Goal: Transaction & Acquisition: Purchase product/service

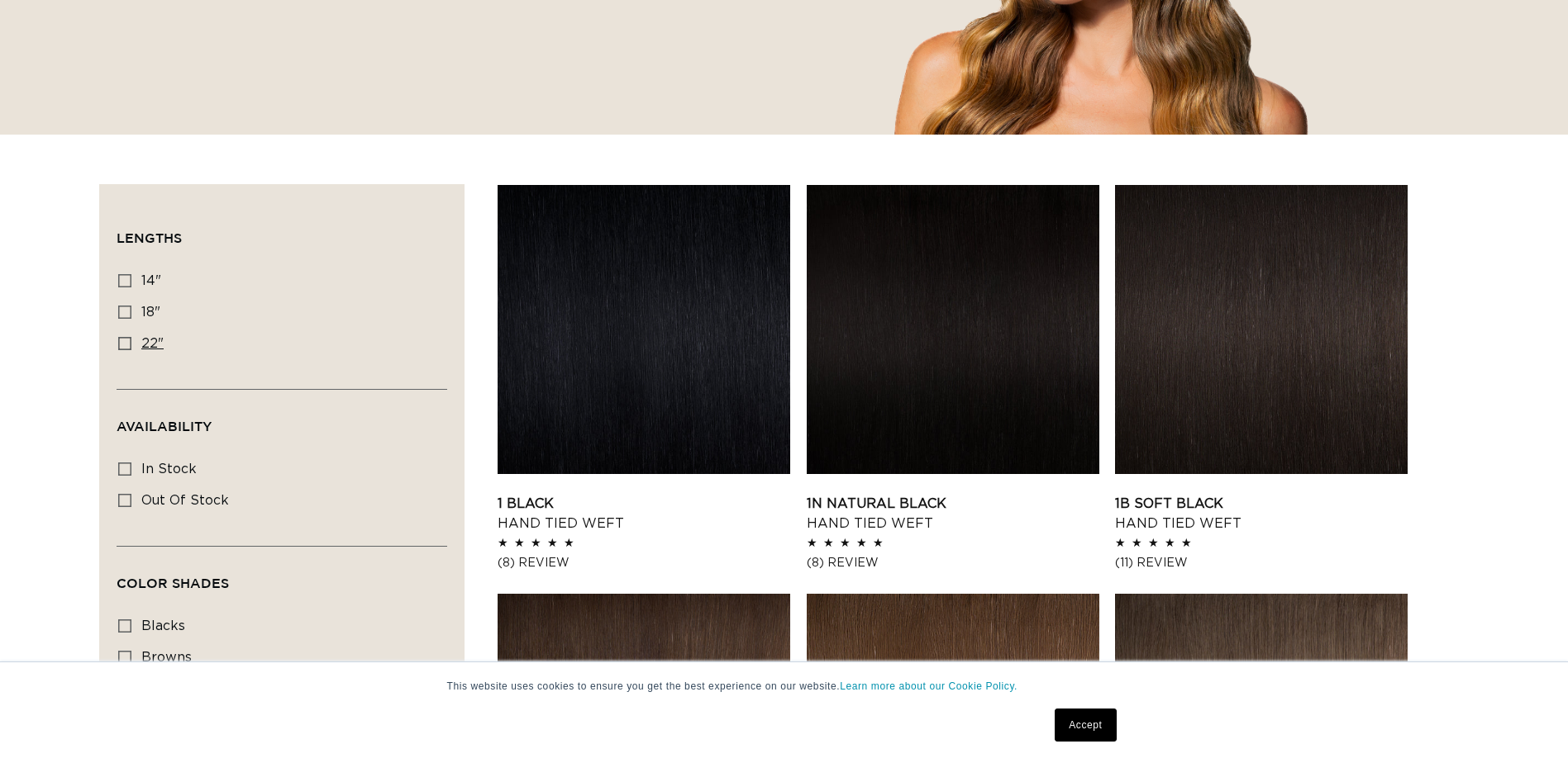
scroll to position [414, 0]
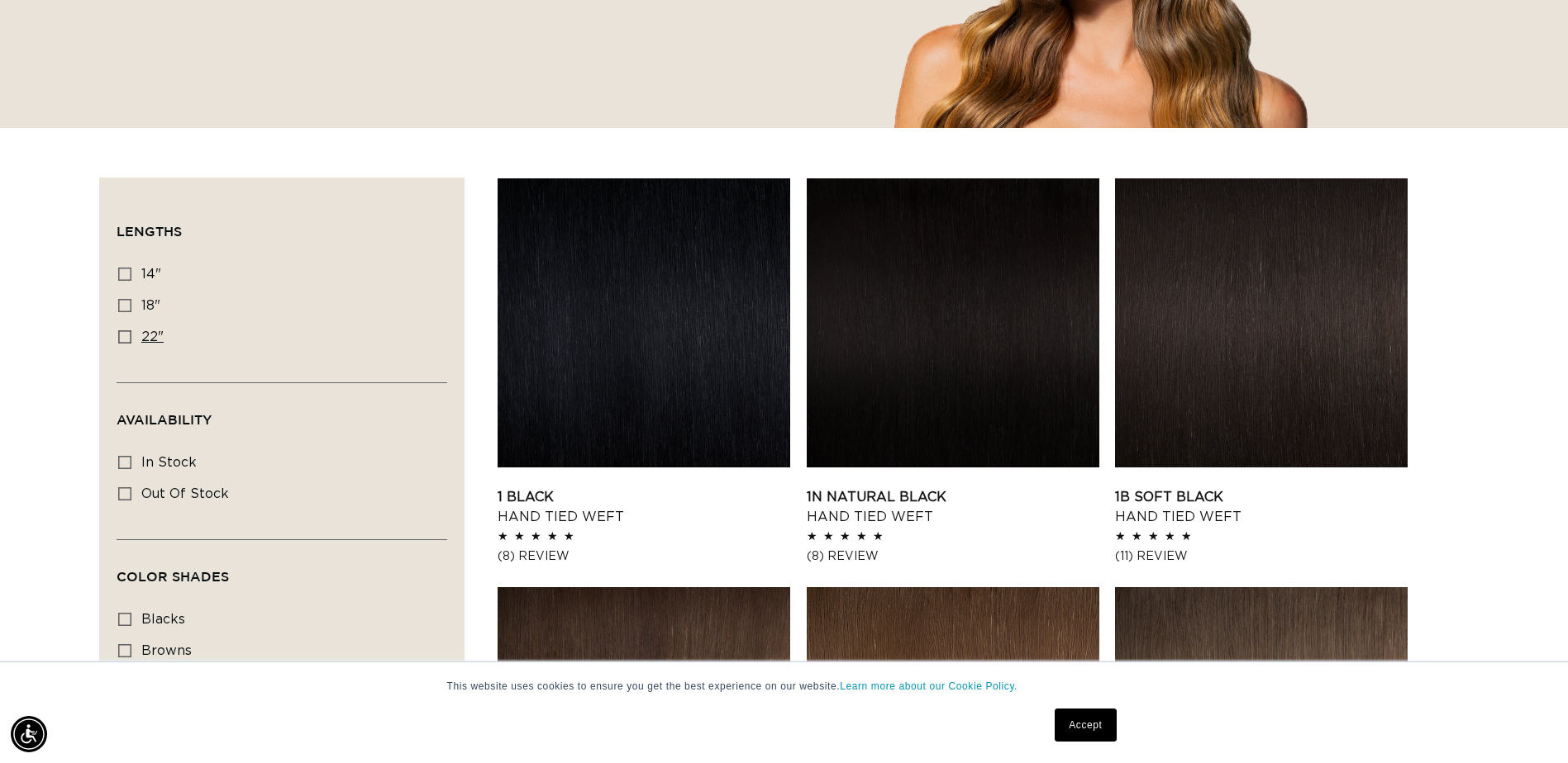
click at [125, 337] on icon at bounding box center [124, 337] width 13 height 13
click at [125, 337] on input "22" 22" (30 products)" at bounding box center [124, 337] width 13 height 13
checkbox input "true"
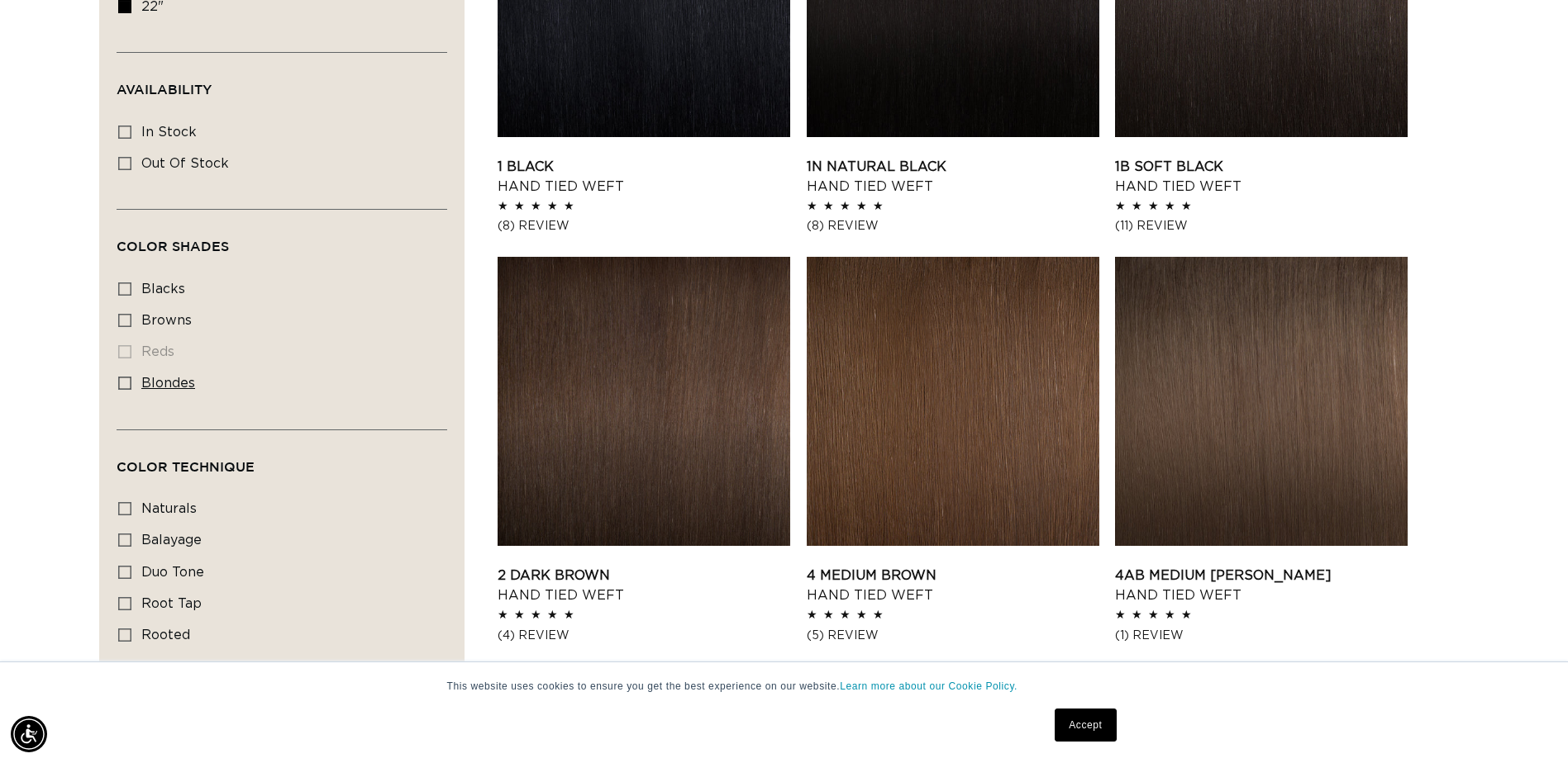
scroll to position [0, 2902]
click at [140, 379] on label "blondes blondes (22 products)" at bounding box center [276, 384] width 318 height 31
click at [132, 379] on input "blondes blondes (22 products)" at bounding box center [124, 383] width 13 height 13
checkbox input "true"
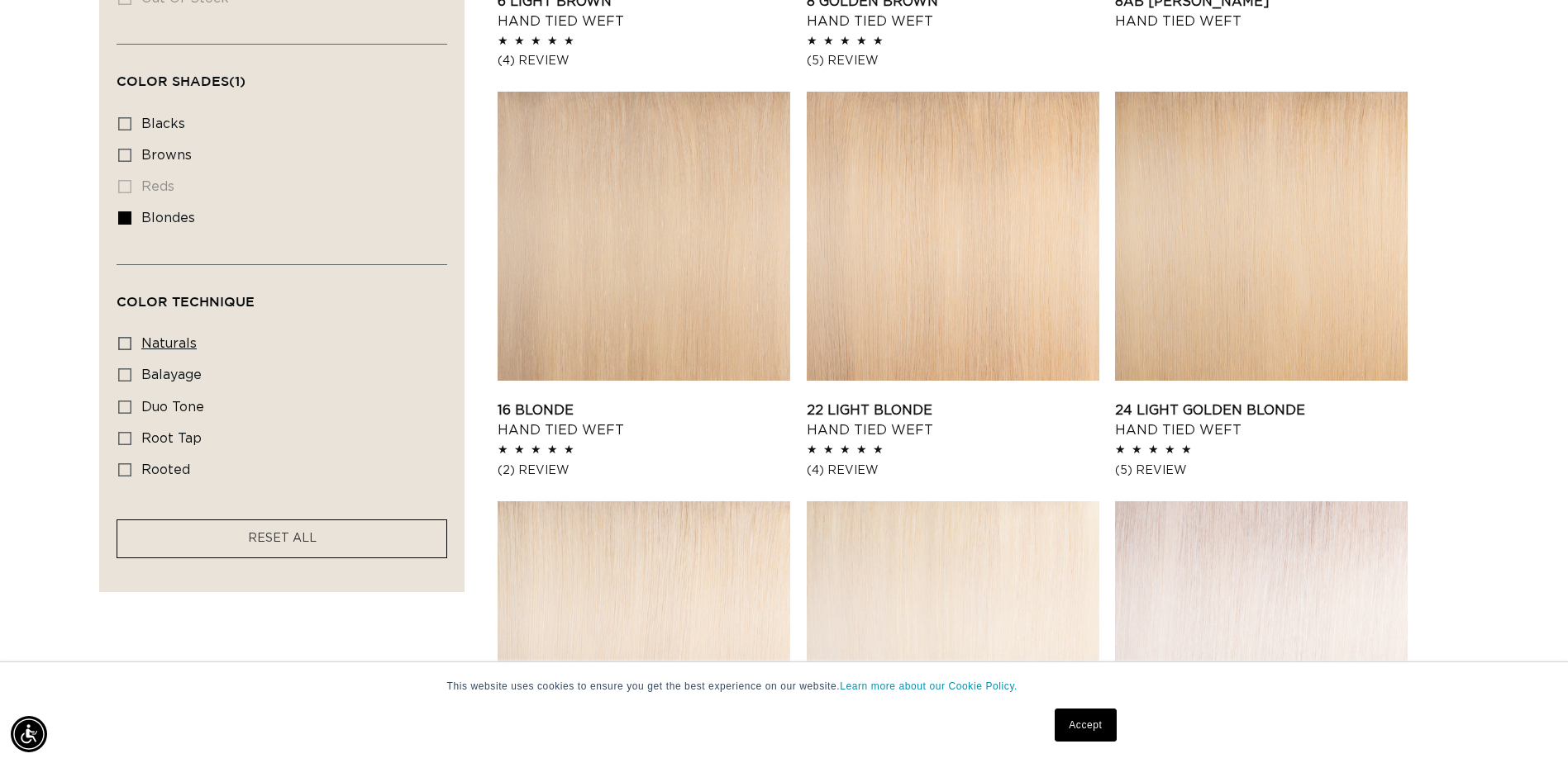
click at [141, 342] on label "naturals naturals (9 products)" at bounding box center [276, 344] width 318 height 31
click at [132, 342] on input "naturals naturals (9 products)" at bounding box center [124, 343] width 13 height 13
checkbox input "true"
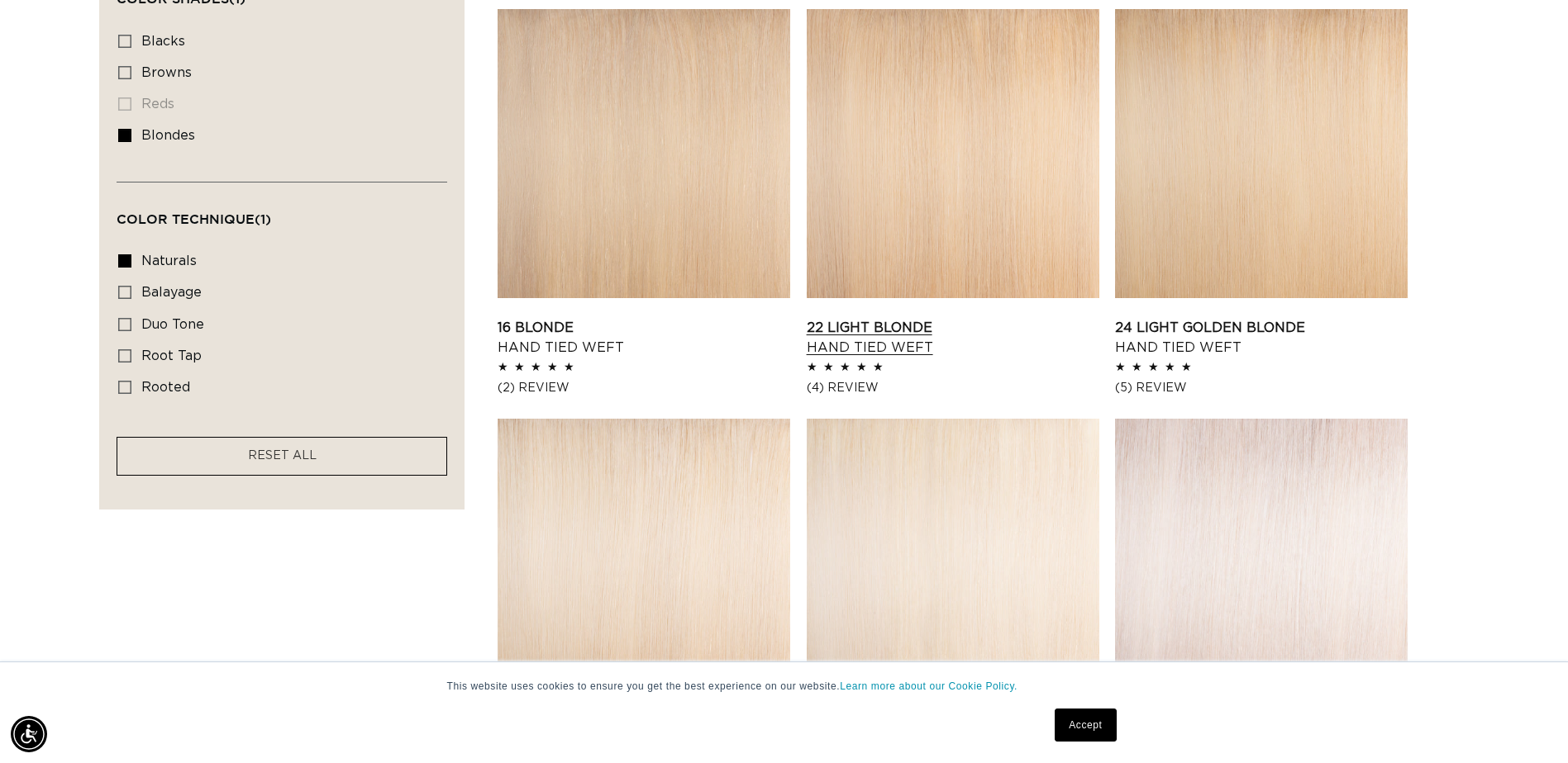
click at [936, 318] on link "22 Light Blonde Hand Tied Weft" at bounding box center [953, 338] width 293 height 39
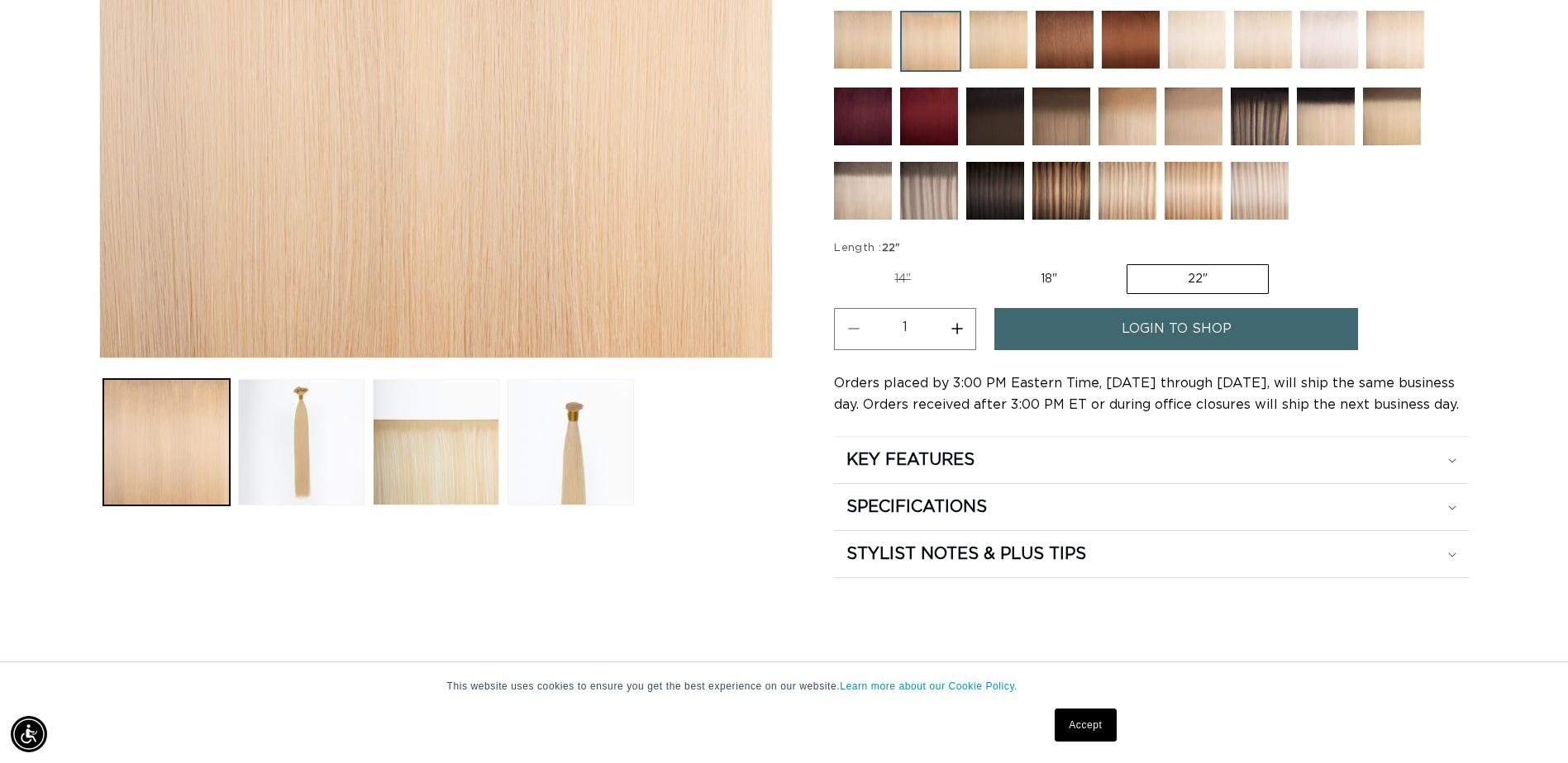
scroll to position [496, 0]
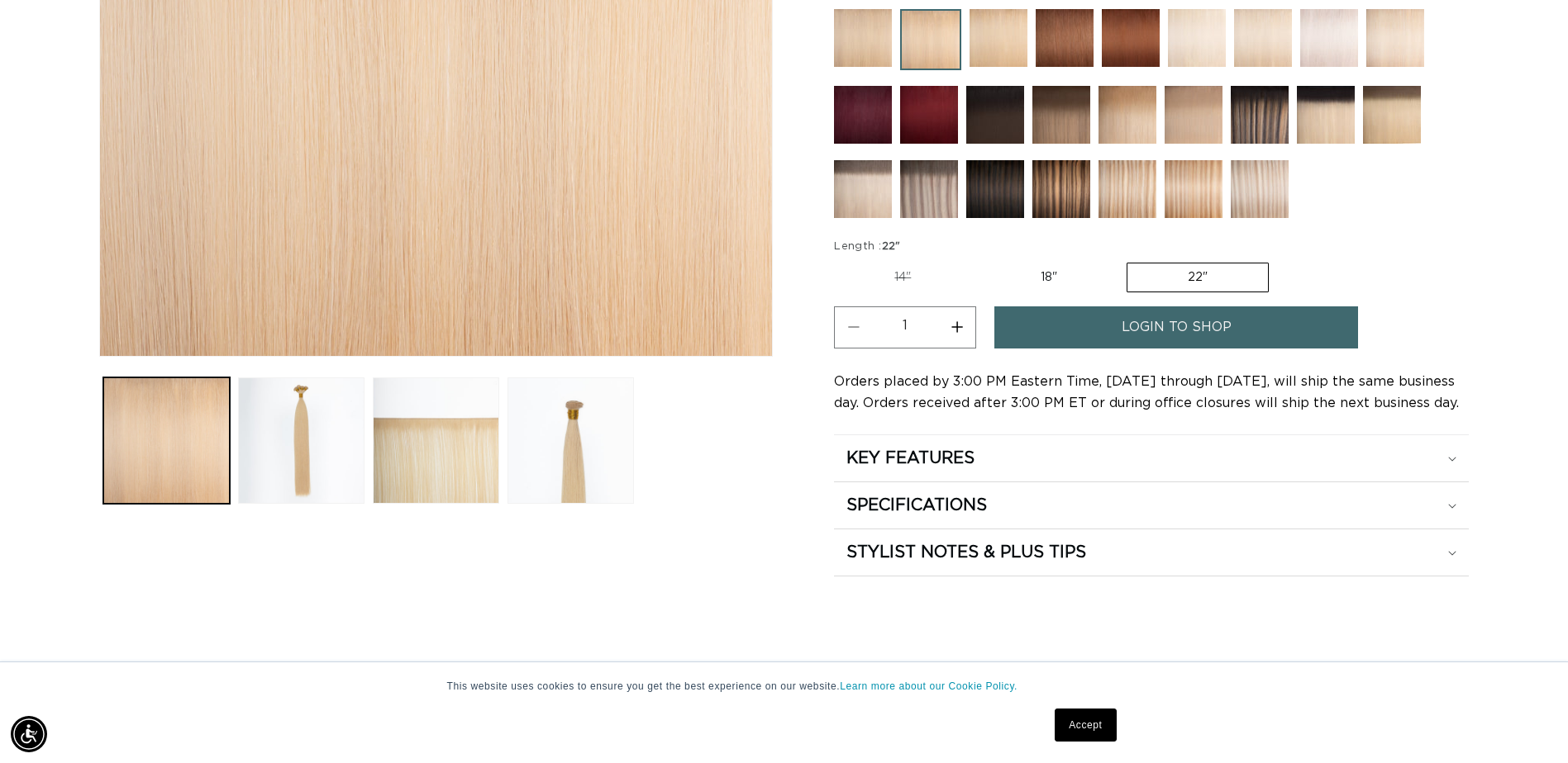
click at [953, 331] on button "Increase quantity for 22 Light Blonde - Hand Tied Weft" at bounding box center [957, 328] width 38 height 42
type input "4"
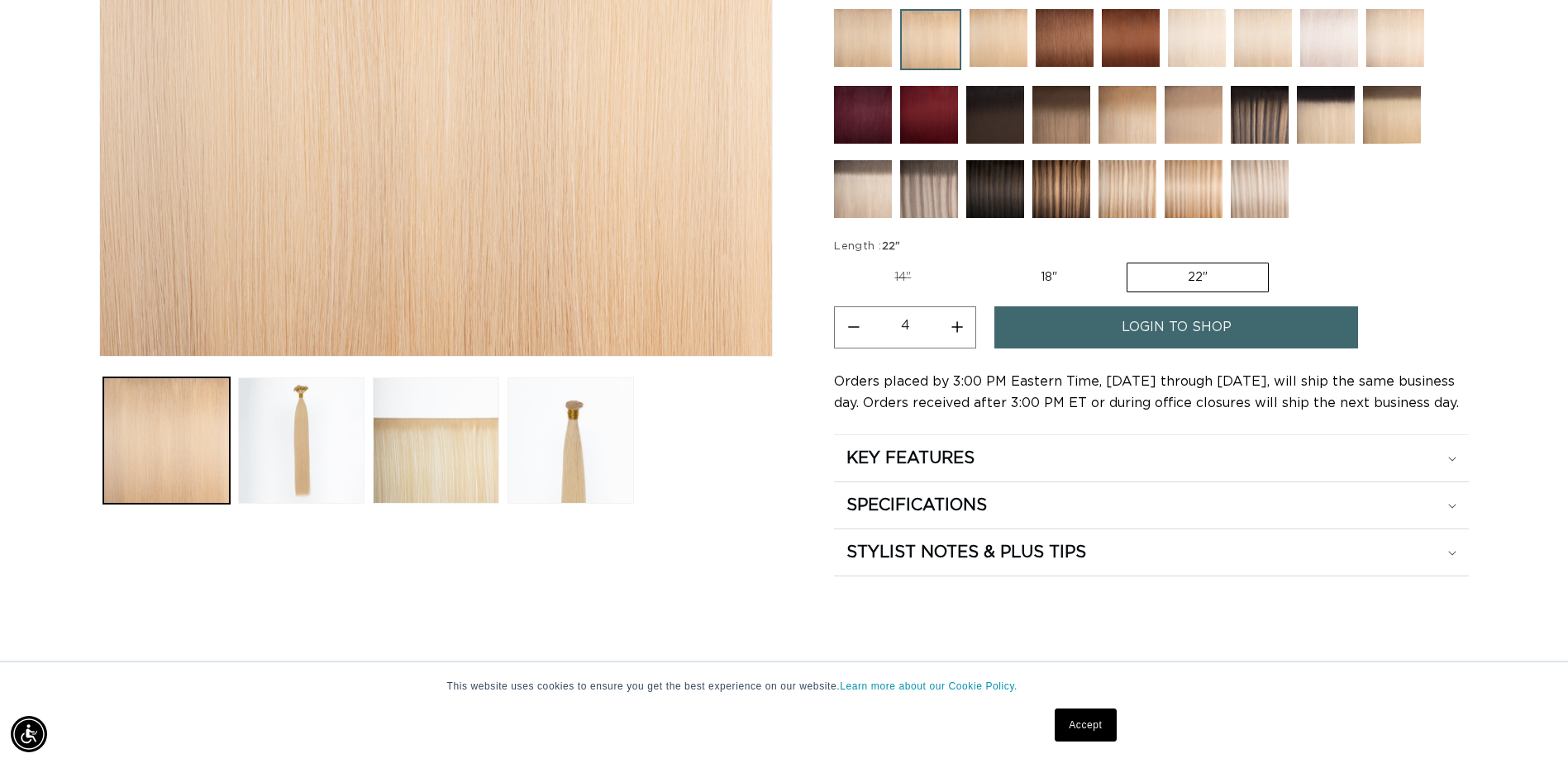
click at [1072, 324] on link "login to shop" at bounding box center [1175, 328] width 363 height 42
